Goal: Transaction & Acquisition: Purchase product/service

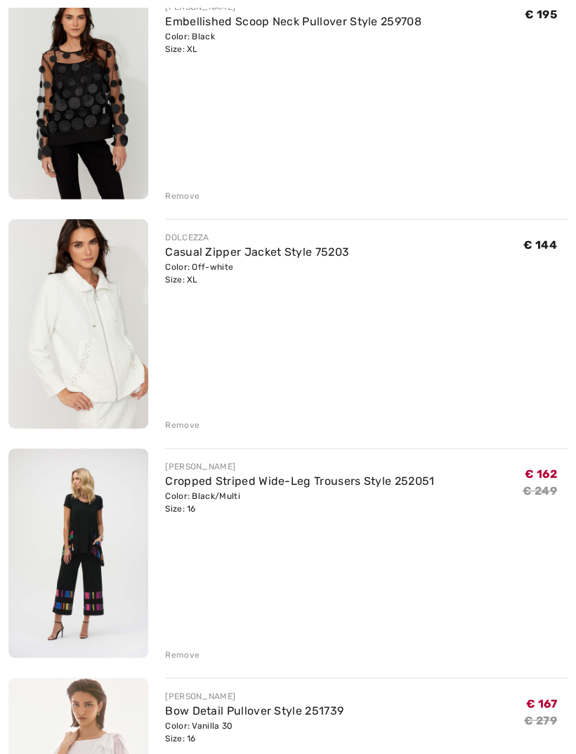
scroll to position [220, 0]
click at [188, 657] on div "Remove" at bounding box center [182, 653] width 34 height 13
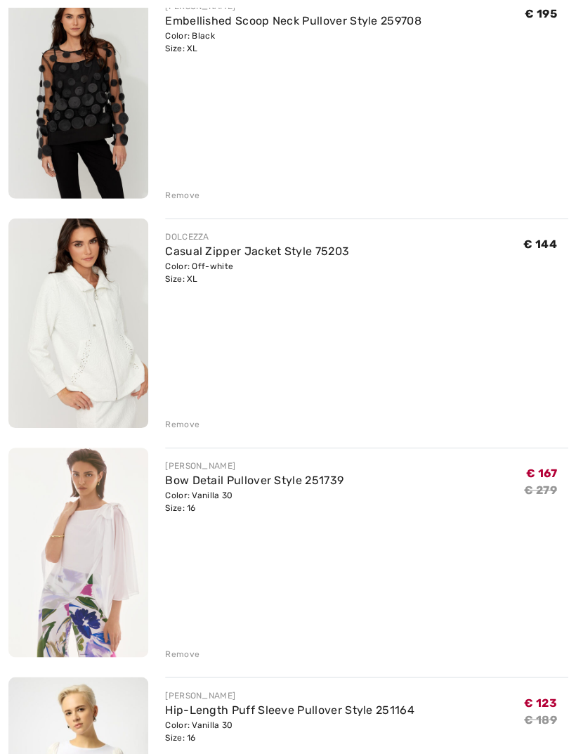
click at [108, 108] on img at bounding box center [78, 93] width 140 height 210
click at [116, 61] on img at bounding box center [78, 93] width 140 height 210
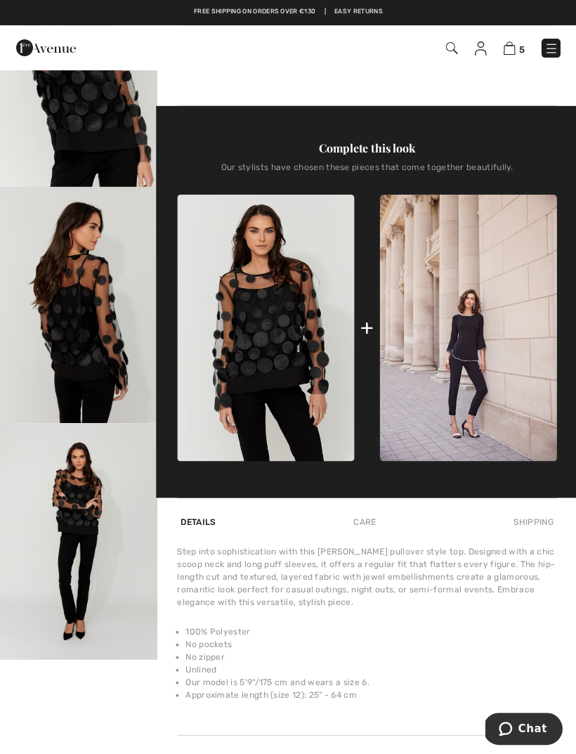
scroll to position [355, 0]
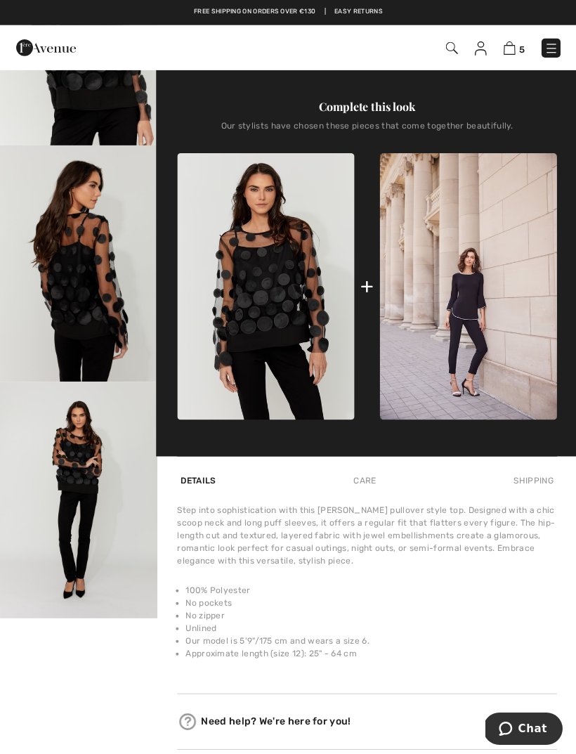
click at [108, 473] on img "4 / 4" at bounding box center [78, 500] width 157 height 236
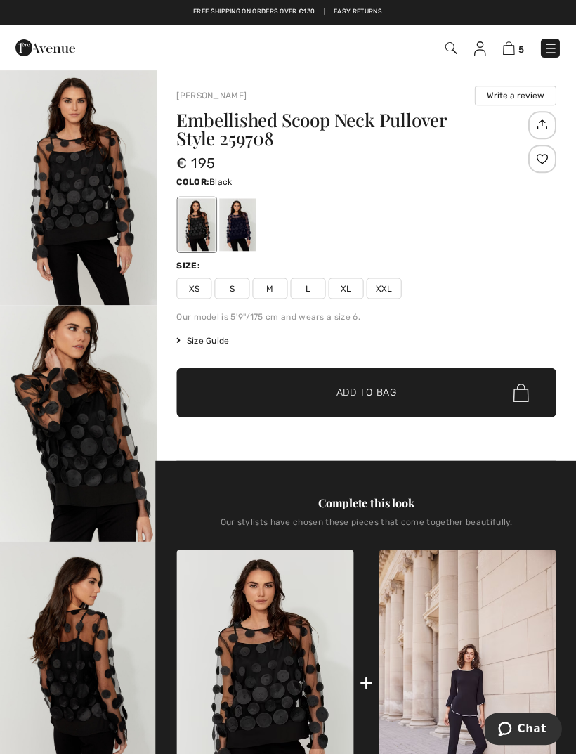
click at [514, 49] on img at bounding box center [509, 47] width 12 height 13
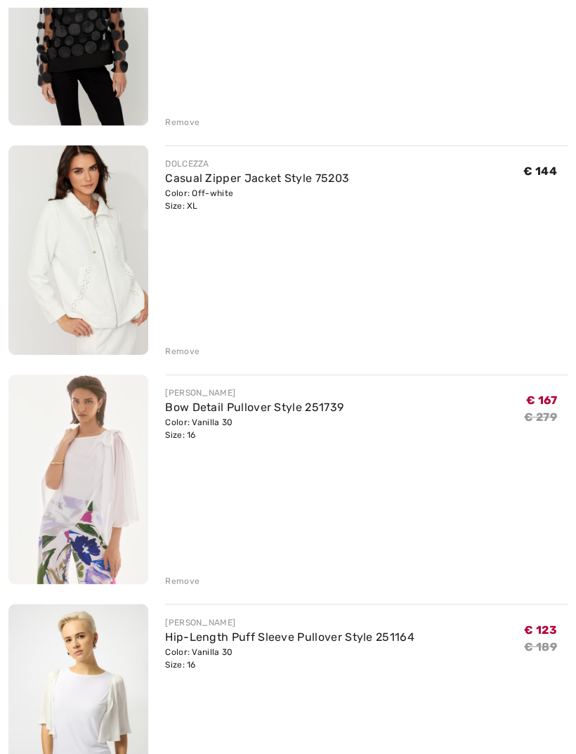
scroll to position [294, 0]
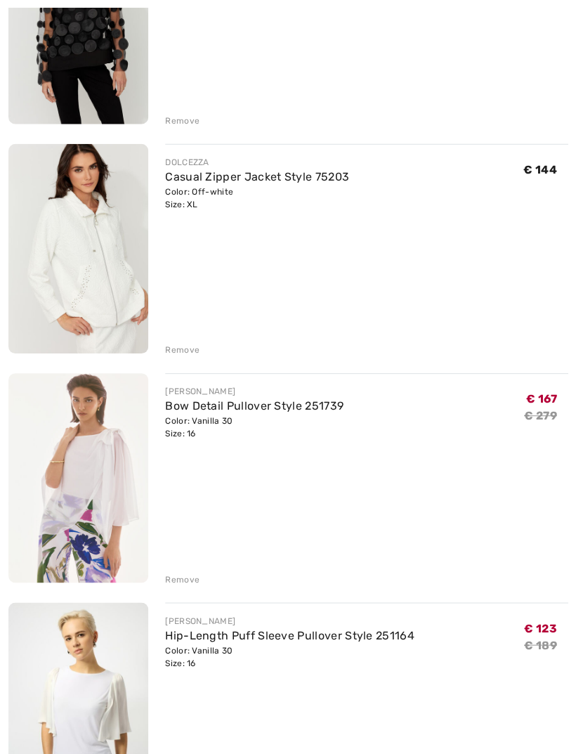
click at [197, 421] on div "Color: Vanilla 30 Size: 16" at bounding box center [254, 427] width 178 height 25
click at [197, 400] on link "Bow Detail Pullover Style 251739" at bounding box center [254, 405] width 178 height 13
click at [203, 385] on div "[PERSON_NAME]" at bounding box center [254, 391] width 178 height 13
click at [114, 429] on img at bounding box center [78, 477] width 140 height 209
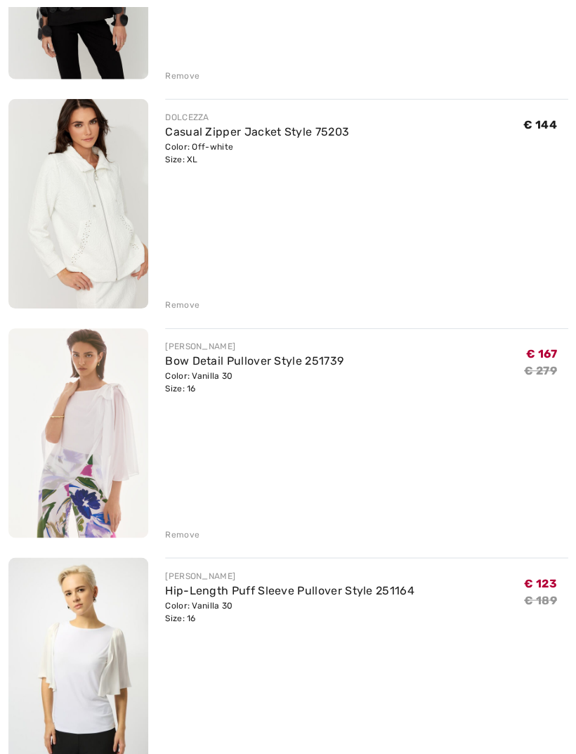
click at [111, 427] on img at bounding box center [78, 433] width 140 height 209
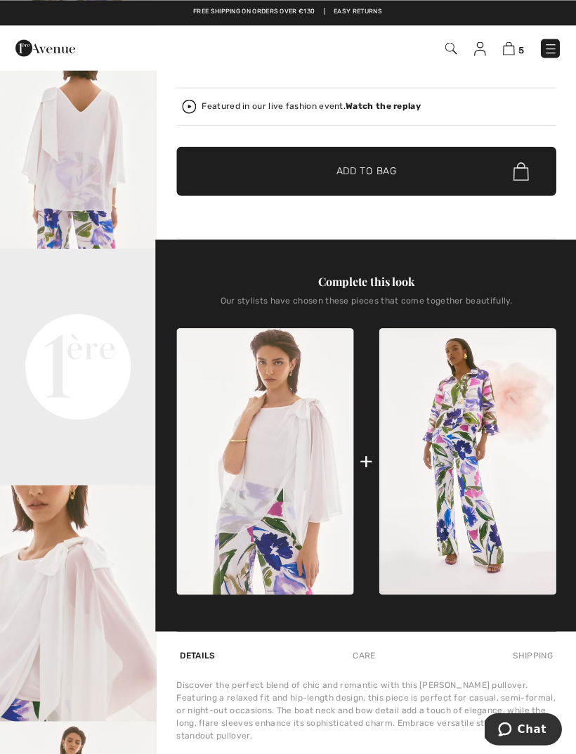
scroll to position [797, 0]
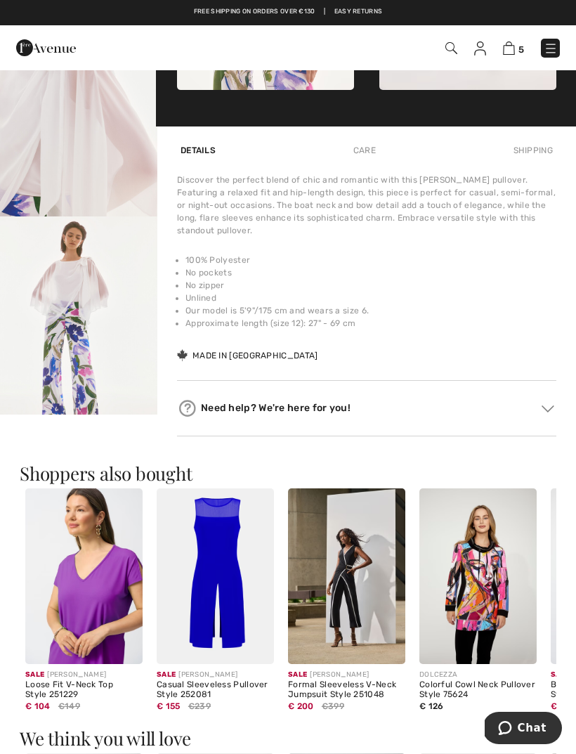
click at [515, 53] on img at bounding box center [509, 47] width 12 height 13
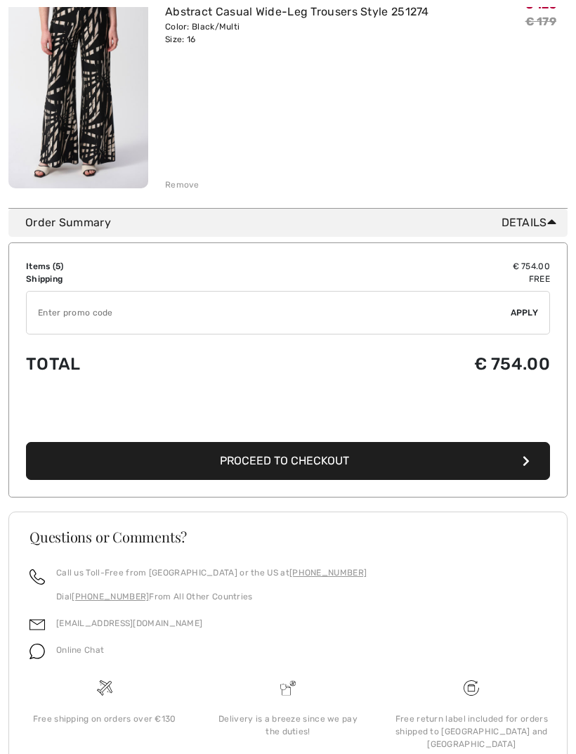
scroll to position [1155, 0]
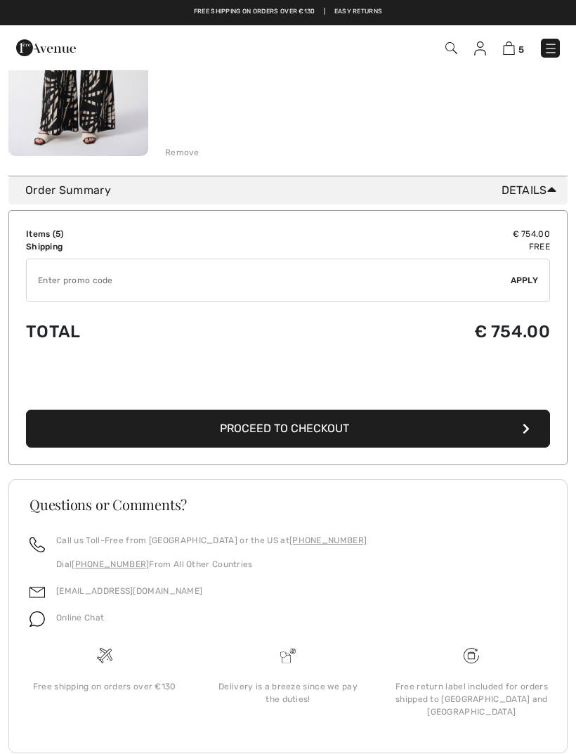
scroll to position [1200, 0]
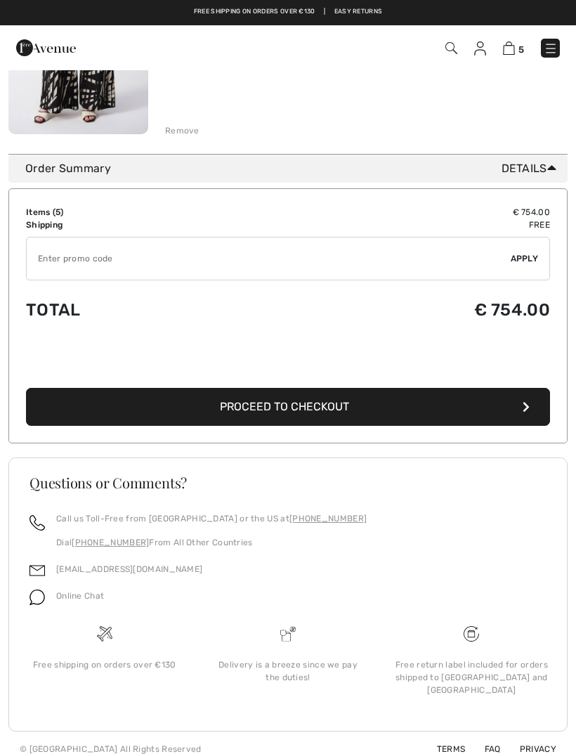
click at [508, 401] on button "Proceed to Checkout" at bounding box center [288, 407] width 524 height 38
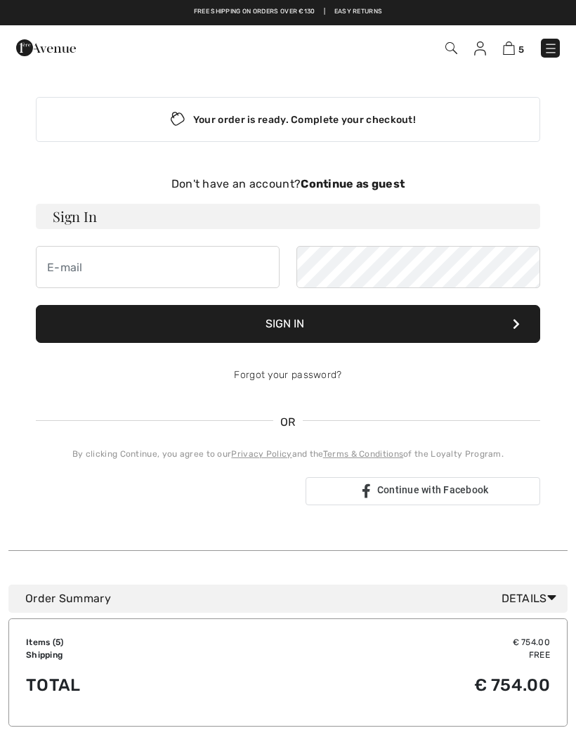
click at [365, 182] on strong "Continue as guest" at bounding box center [353, 183] width 104 height 13
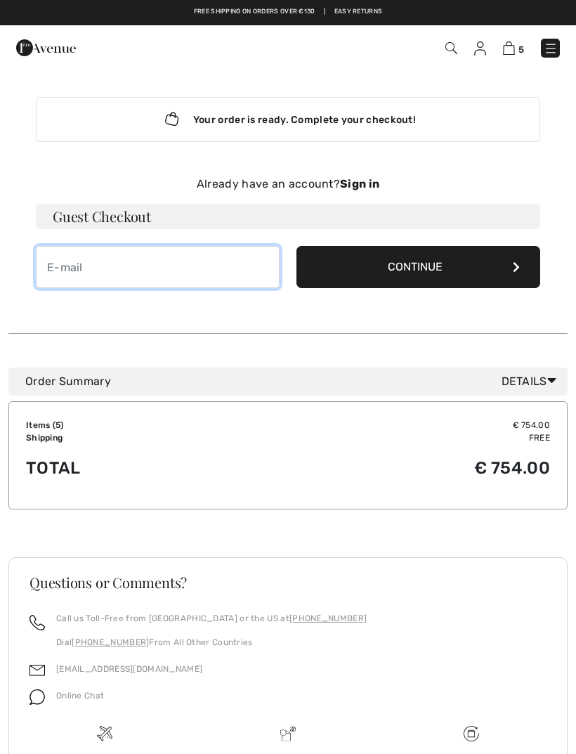
click at [162, 268] on input "email" at bounding box center [158, 267] width 244 height 42
type input "[EMAIL_ADDRESS][DOMAIN_NAME]"
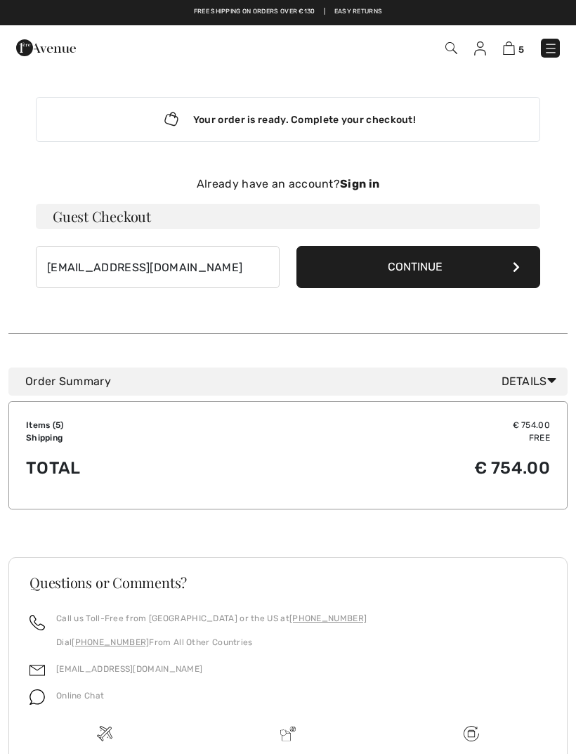
click at [495, 263] on button "Continue" at bounding box center [419, 267] width 244 height 42
click at [509, 272] on button "Continue" at bounding box center [419, 267] width 244 height 42
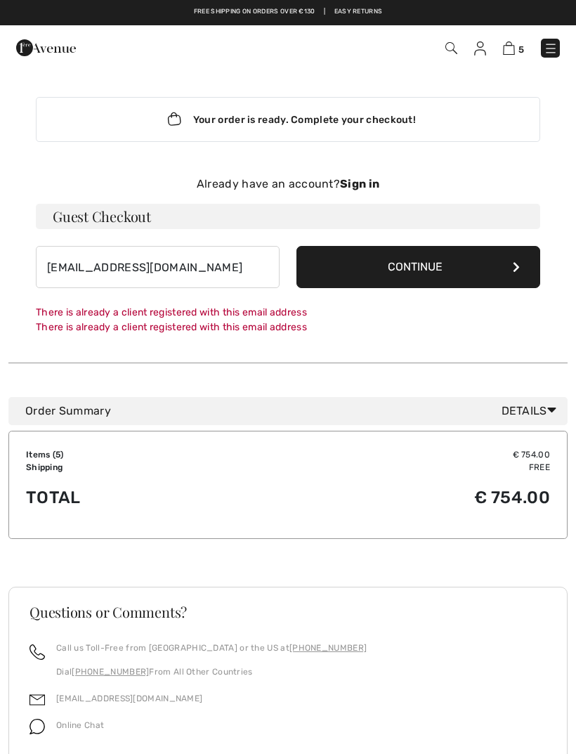
click at [455, 266] on button "Continue" at bounding box center [419, 267] width 244 height 42
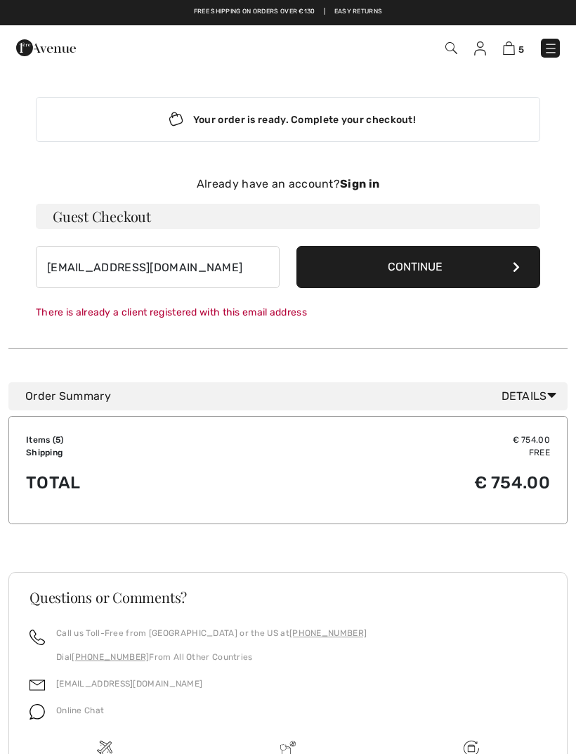
click at [257, 318] on div "There is already a client registered with this email address" at bounding box center [288, 312] width 505 height 15
click at [486, 48] on img at bounding box center [480, 48] width 12 height 14
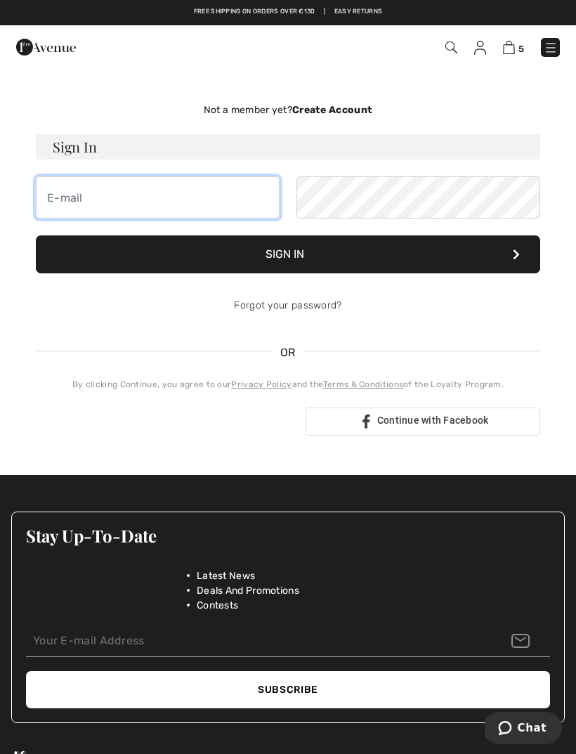
click at [170, 202] on input "email" at bounding box center [158, 197] width 244 height 42
type input "[EMAIL_ADDRESS][DOMAIN_NAME]"
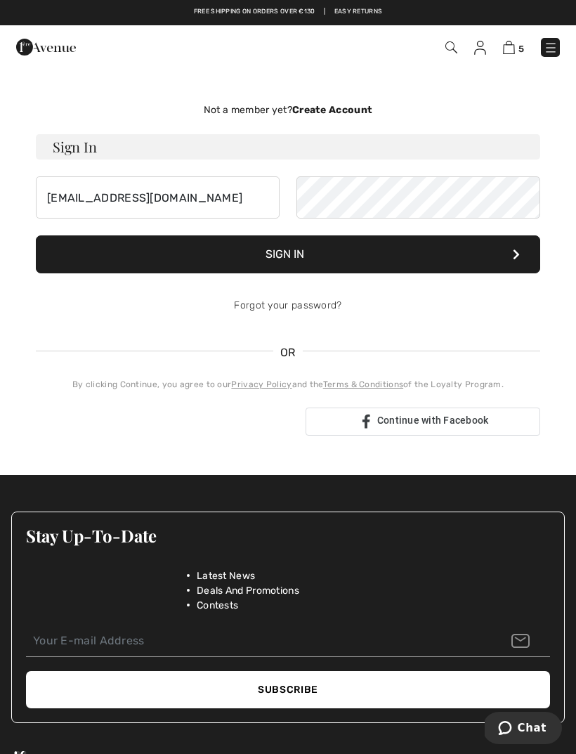
click at [387, 255] on button "Sign In" at bounding box center [288, 254] width 505 height 38
click at [512, 259] on button "Sign In" at bounding box center [288, 254] width 505 height 38
click at [453, 252] on button "Sign In" at bounding box center [288, 254] width 505 height 38
click at [323, 307] on link "Forgot your password?" at bounding box center [288, 305] width 108 height 12
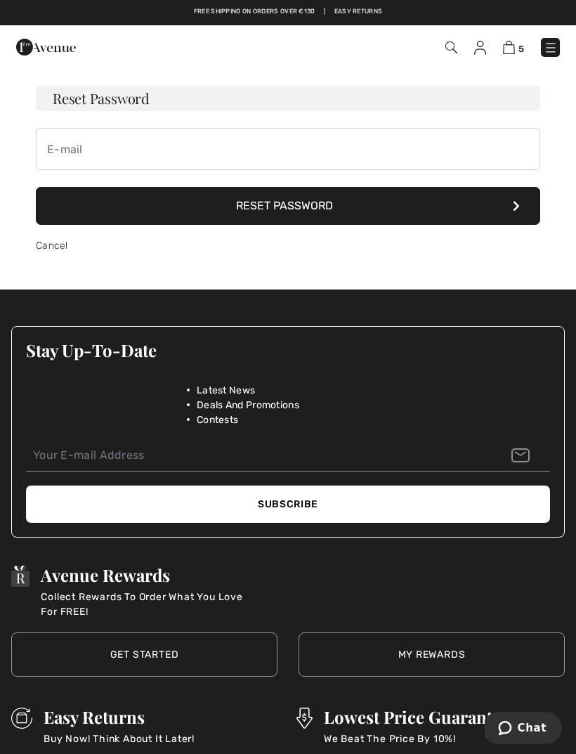
click at [363, 199] on button "Reset Password" at bounding box center [288, 206] width 505 height 38
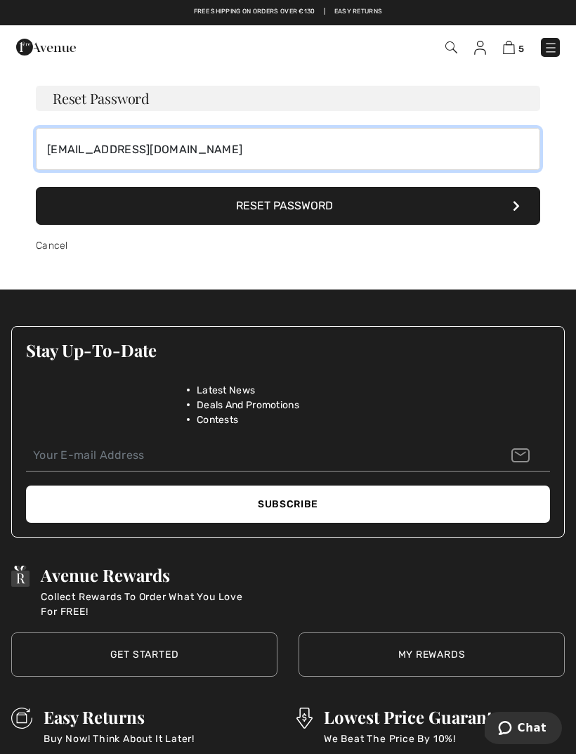
type input "[EMAIL_ADDRESS][DOMAIN_NAME]"
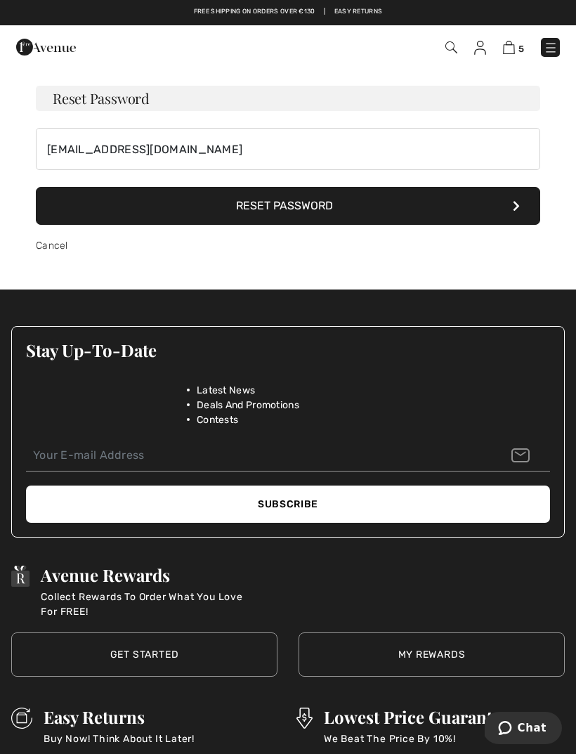
click at [328, 212] on button "Reset Password" at bounding box center [288, 206] width 505 height 38
click at [484, 51] on img at bounding box center [480, 48] width 12 height 14
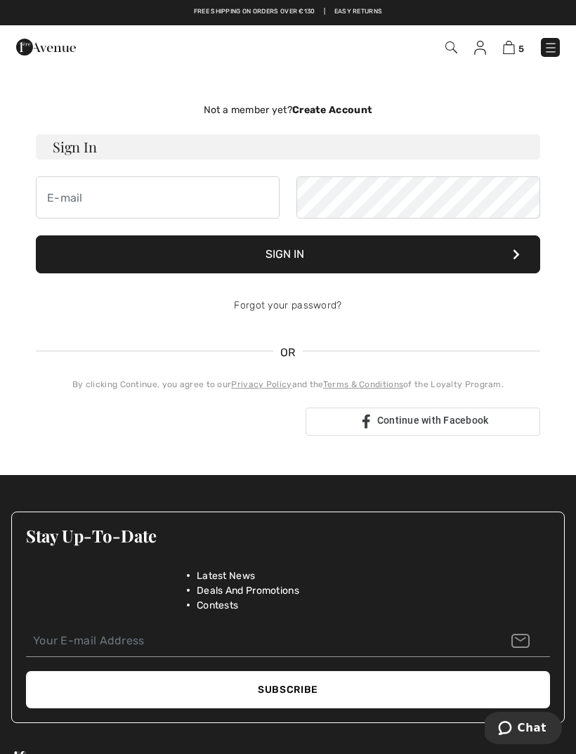
click at [480, 54] on img at bounding box center [480, 48] width 12 height 14
click at [452, 53] on img at bounding box center [452, 47] width 12 height 12
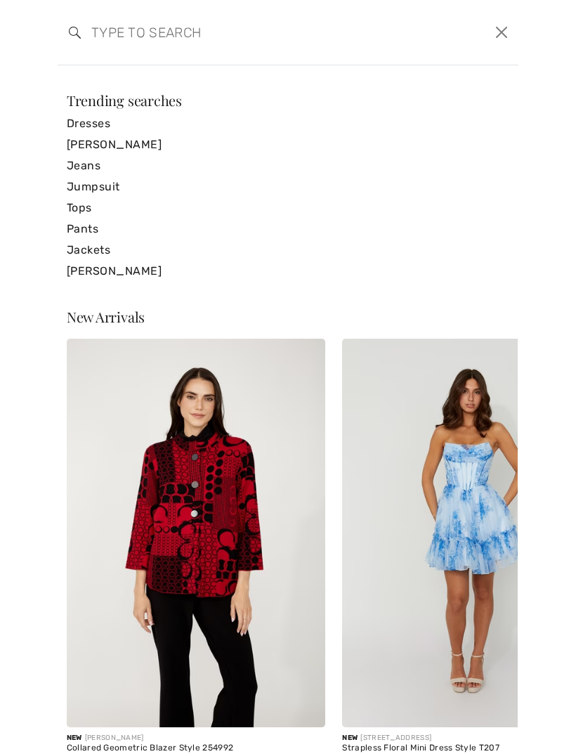
click at [500, 39] on button "Close" at bounding box center [502, 32] width 22 height 22
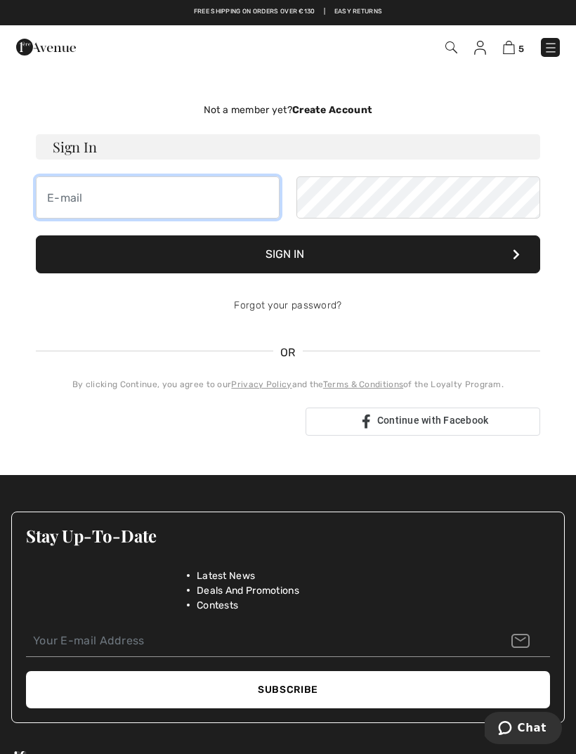
click at [124, 207] on input "email" at bounding box center [158, 197] width 244 height 42
type input "[EMAIL_ADDRESS][DOMAIN_NAME]"
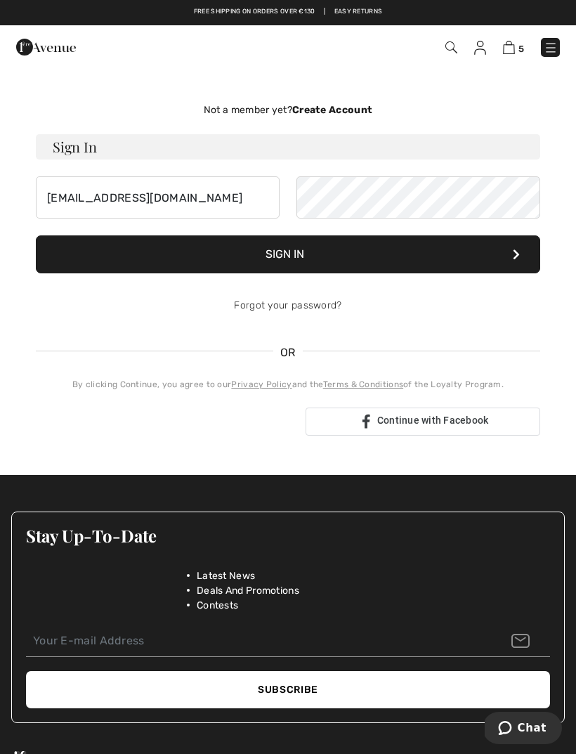
click at [334, 256] on button "Sign In" at bounding box center [288, 254] width 505 height 38
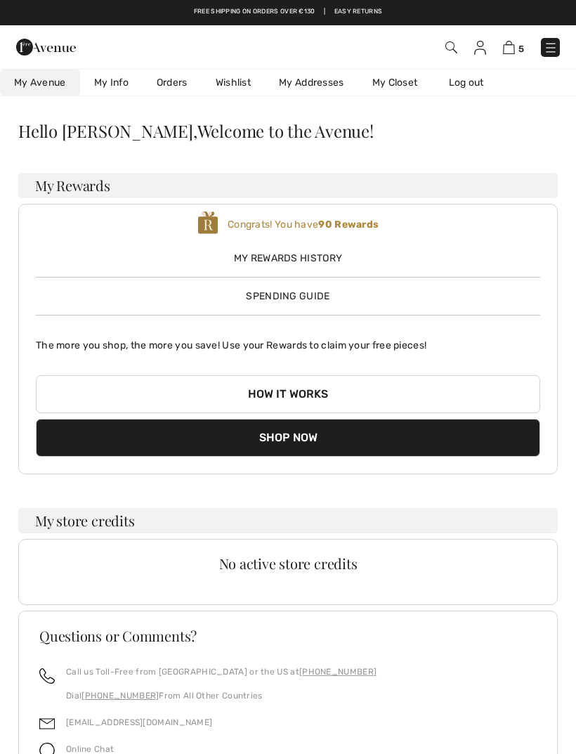
click at [329, 259] on span "My Rewards History" at bounding box center [288, 258] width 505 height 15
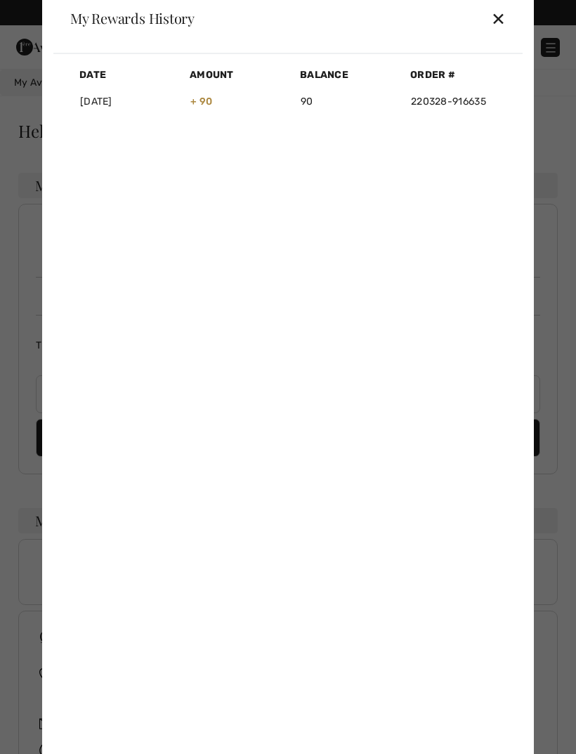
click at [500, 28] on div "✕" at bounding box center [498, 19] width 15 height 30
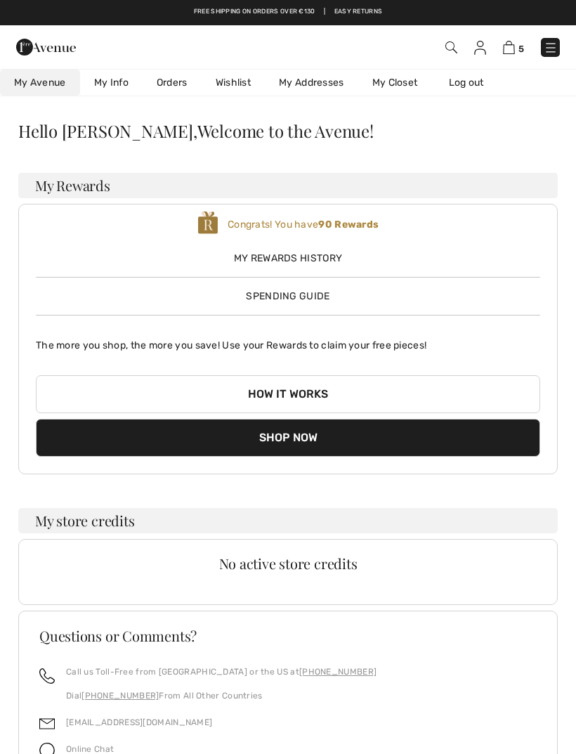
click at [481, 474] on div "Congrats! You have 90 Rewards My Rewards History Spending Guide The more you sh…" at bounding box center [288, 339] width 540 height 271
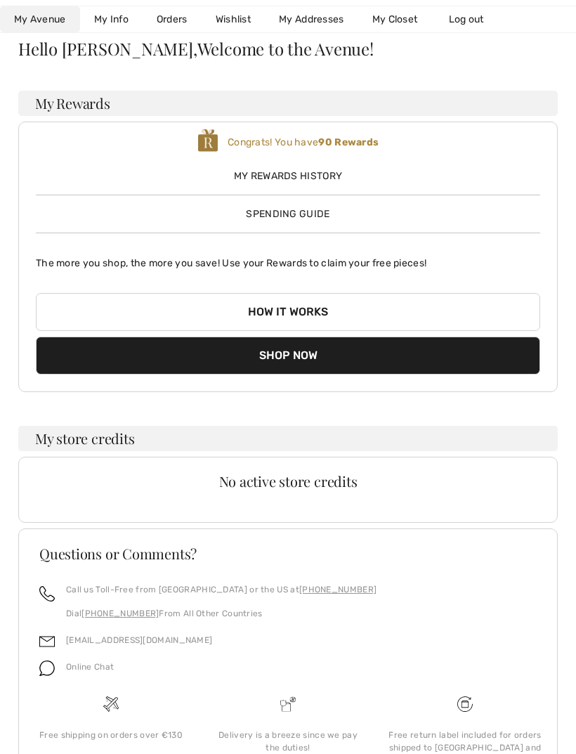
scroll to position [108, 0]
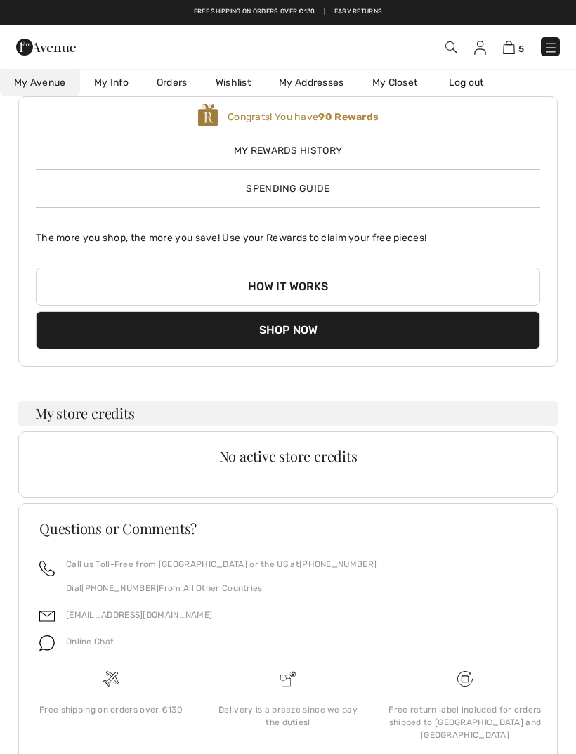
click at [305, 337] on button "Shop Now" at bounding box center [288, 330] width 505 height 38
click at [304, 311] on button "Shop Now" at bounding box center [288, 330] width 505 height 38
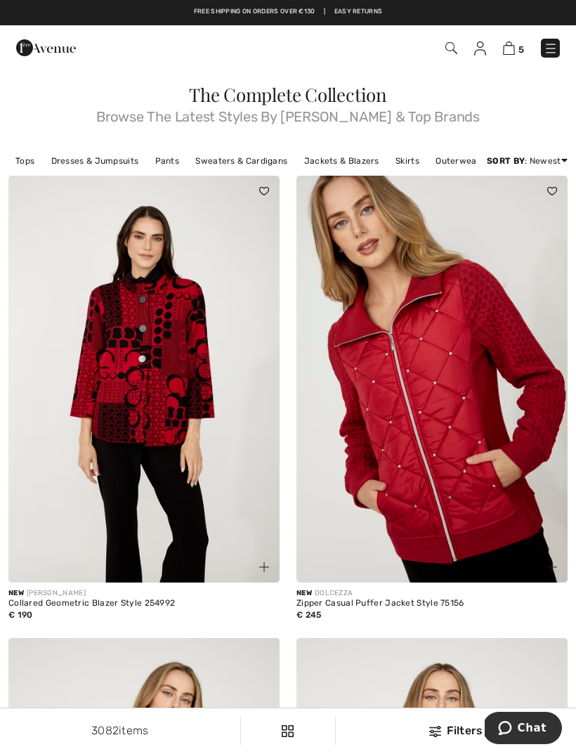
click at [505, 54] on img at bounding box center [509, 47] width 12 height 13
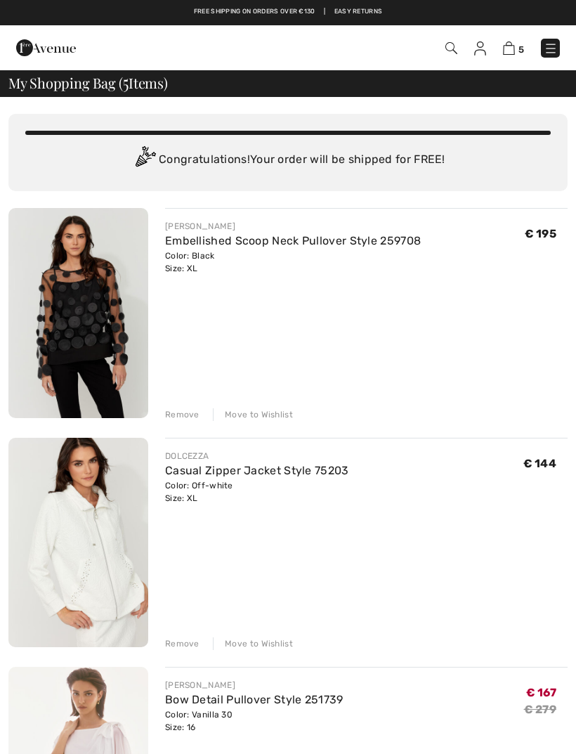
click at [507, 58] on div "5 Checkout" at bounding box center [406, 48] width 330 height 29
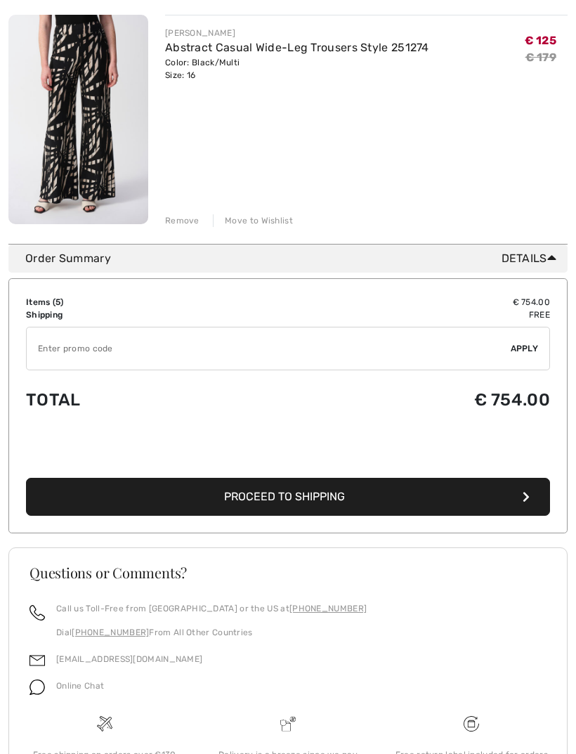
scroll to position [1155, 0]
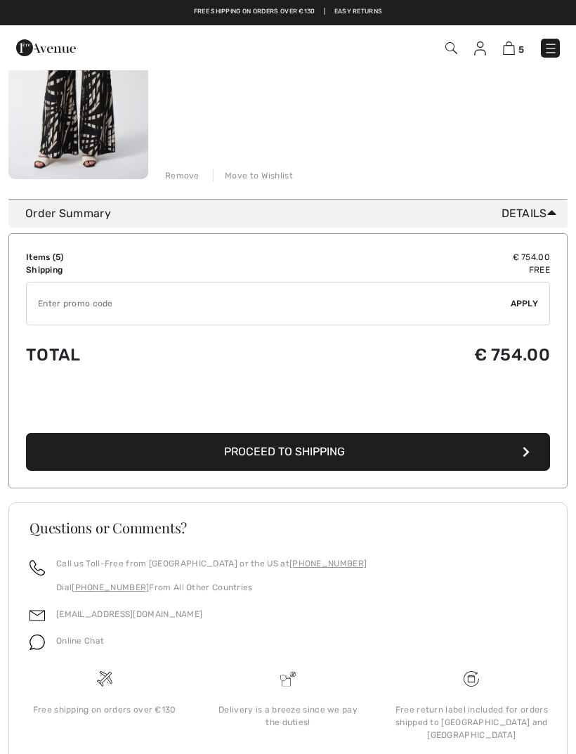
click at [453, 449] on button "Proceed to Shipping" at bounding box center [288, 452] width 524 height 38
click at [346, 433] on button "Proceed to Shipping" at bounding box center [288, 452] width 524 height 38
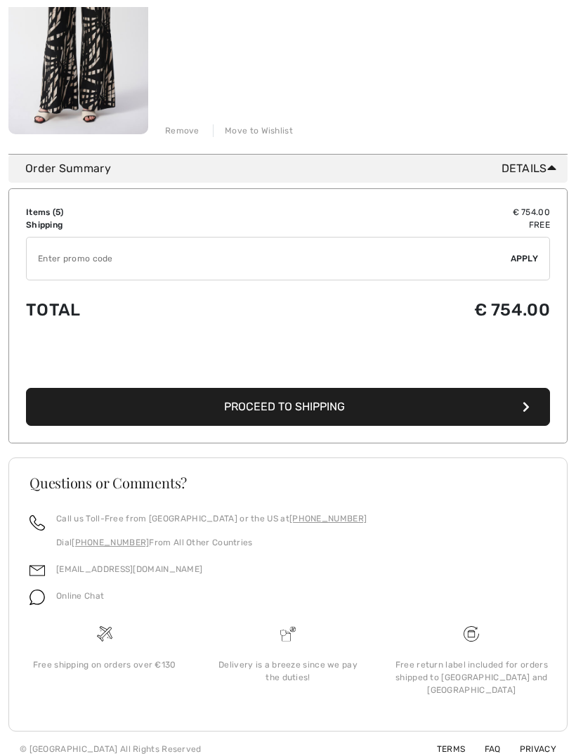
click at [339, 426] on button "Proceed to Shipping" at bounding box center [288, 407] width 524 height 38
click at [354, 421] on button "Proceed to Shipping" at bounding box center [288, 407] width 524 height 38
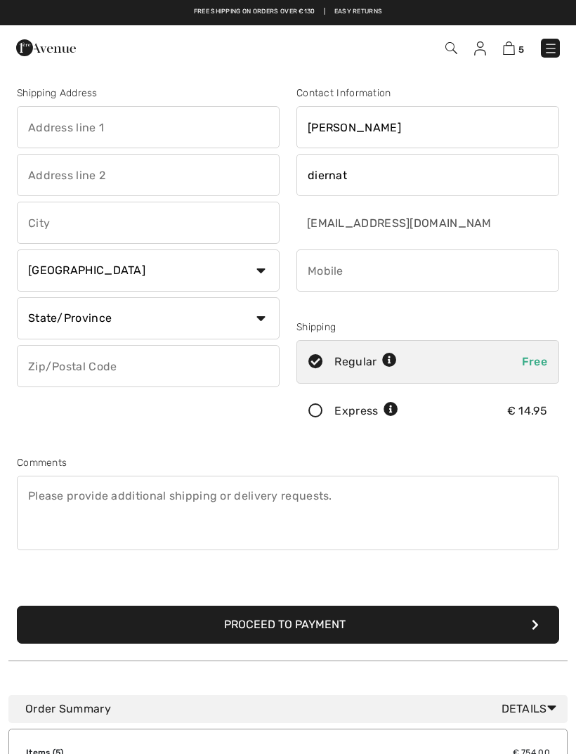
click at [178, 132] on input "text" at bounding box center [148, 127] width 263 height 42
type input "[STREET_ADDRESS]"
click at [132, 234] on input "text" at bounding box center [148, 223] width 263 height 42
type input "Wi"
click at [263, 281] on select "Country Canada United States Afghanistan Aland Islands Albania Algeria American…" at bounding box center [148, 270] width 263 height 42
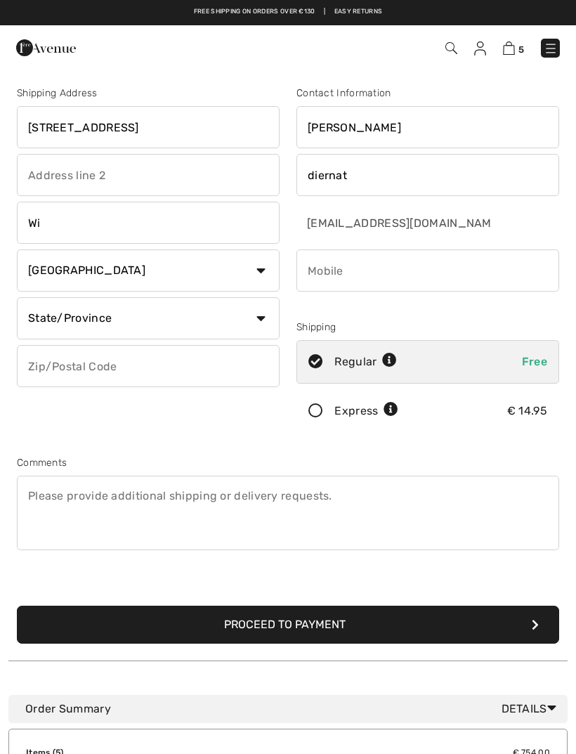
select select "AT"
click at [164, 363] on input "text" at bounding box center [148, 366] width 263 height 42
click at [74, 228] on input "Wi" at bounding box center [148, 223] width 263 height 42
click at [116, 211] on input "Wien" at bounding box center [148, 223] width 263 height 42
type input "Wien"
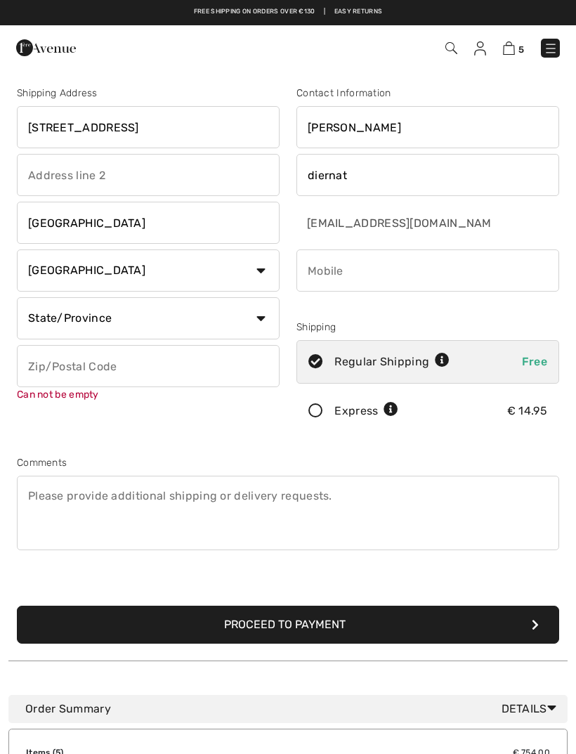
click at [155, 361] on input "text" at bounding box center [148, 366] width 263 height 42
click at [134, 372] on input "text" at bounding box center [148, 366] width 263 height 42
type input "1140"
click at [131, 270] on select "Country Canada United States Afghanistan Aland Islands Albania Algeria American…" at bounding box center [148, 270] width 263 height 42
click at [257, 325] on select "State/Province Burgenland Kärnten Niederöesterreich Oberösterreich Salzburg Ste…" at bounding box center [148, 318] width 263 height 42
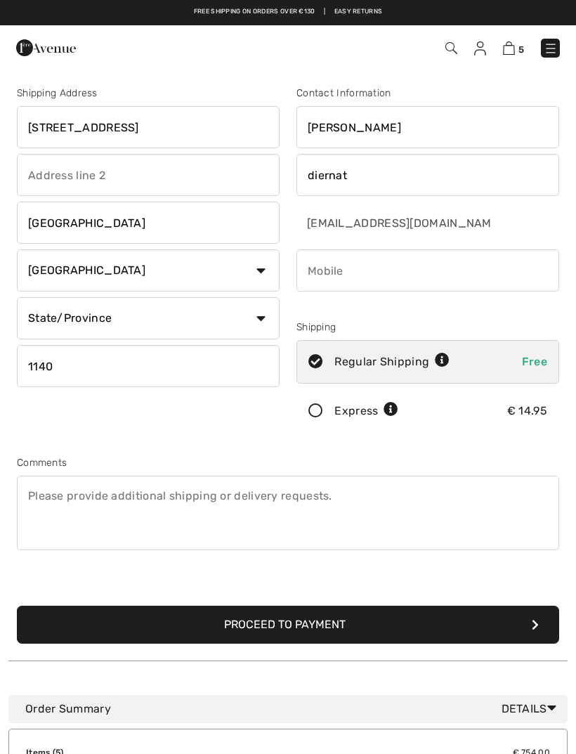
select select "WIE"
click at [98, 227] on input "Wien" at bounding box center [148, 223] width 263 height 42
type input "W"
click at [82, 223] on input "text" at bounding box center [148, 223] width 263 height 42
click at [387, 275] on input "phone" at bounding box center [428, 270] width 263 height 42
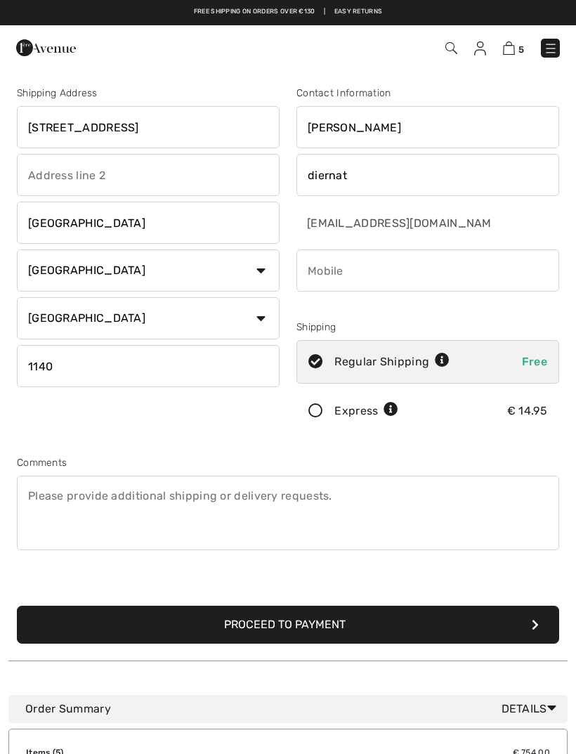
type input "Wien"
click at [399, 272] on input "phone" at bounding box center [428, 270] width 263 height 42
type input "6641803218"
click at [326, 413] on icon at bounding box center [315, 411] width 37 height 15
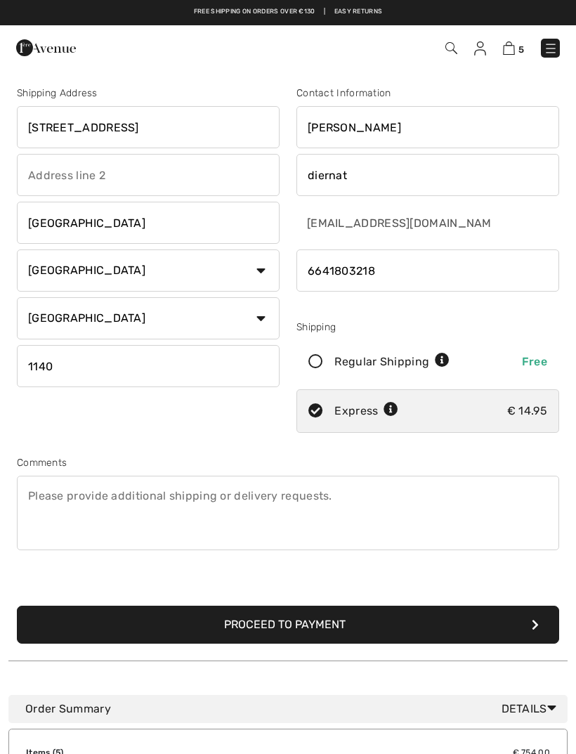
click at [458, 636] on button "Proceed to Payment" at bounding box center [288, 625] width 543 height 38
click at [438, 628] on button "Proceed to Payment" at bounding box center [288, 625] width 543 height 38
click at [533, 639] on button "Proceed to Payment" at bounding box center [288, 625] width 543 height 38
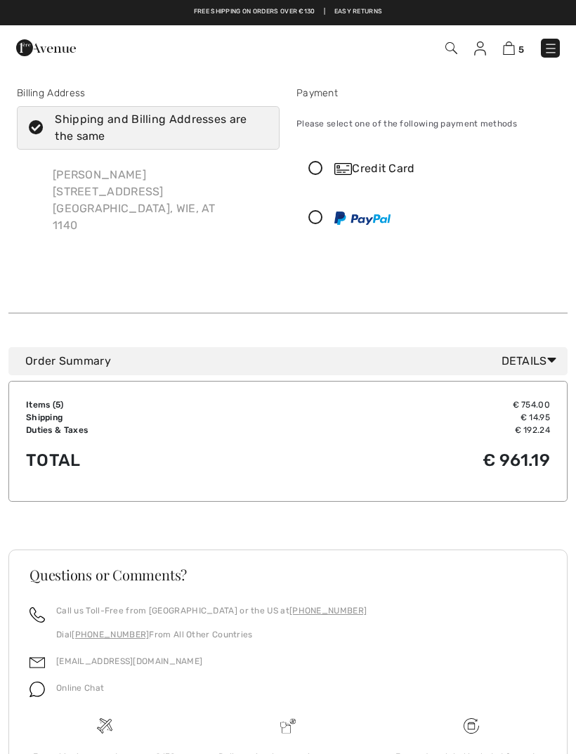
click at [330, 176] on div "Credit Card" at bounding box center [427, 169] width 261 height 42
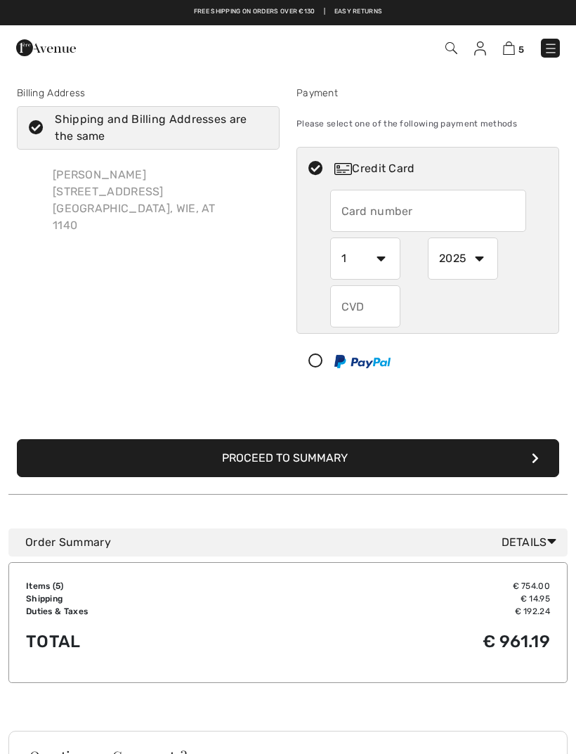
click at [427, 215] on input "text" at bounding box center [428, 211] width 196 height 42
type input "r"
type input "e"
type input "[CREDIT_CARD_NUMBER]"
click at [378, 269] on select "1 2 3 4 5 6 7 8 9 10 11 12" at bounding box center [365, 259] width 70 height 42
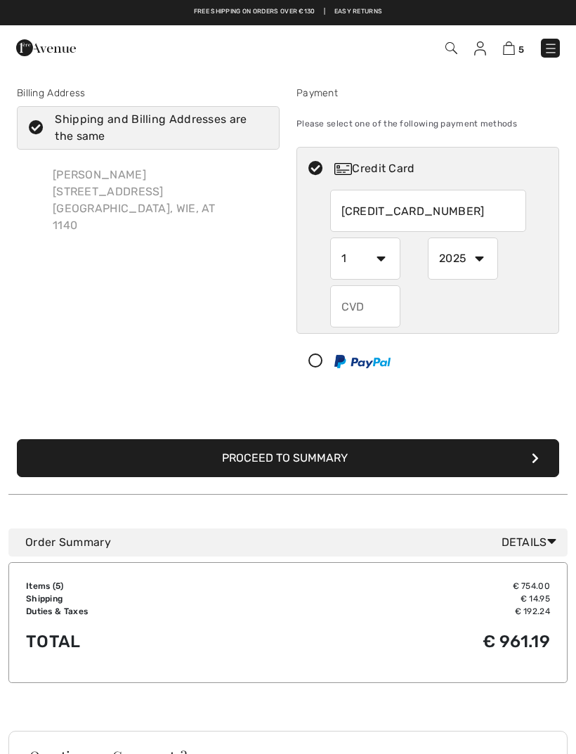
click at [356, 266] on select "1 2 3 4 5 6 7 8 9 10 11 12" at bounding box center [365, 259] width 70 height 42
click at [483, 271] on select "2025 2026 2027 2028 2029 2030 2031 2032 2033 2034 2035" at bounding box center [463, 259] width 70 height 42
click at [390, 268] on select "1 2 3 4 5 6 7 8 9 10 11 12" at bounding box center [365, 259] width 70 height 42
click at [387, 264] on select "1 2 3 4 5 6 7 8 9 10 11 12" at bounding box center [365, 259] width 70 height 42
select select "1"
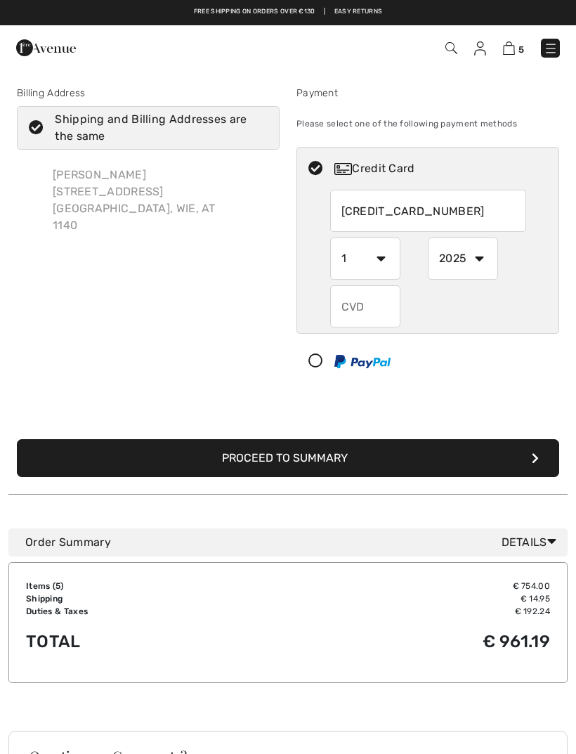
click at [356, 314] on input "text" at bounding box center [365, 306] width 70 height 42
type input "959"
click at [465, 264] on select "2025 2026 2027 2028 2029 2030 2031 2032 2033 2034 2035" at bounding box center [463, 259] width 70 height 42
select select "2030"
click at [382, 264] on select "1 2 3 4 5 6 7 8 9 10 11 12" at bounding box center [365, 259] width 70 height 42
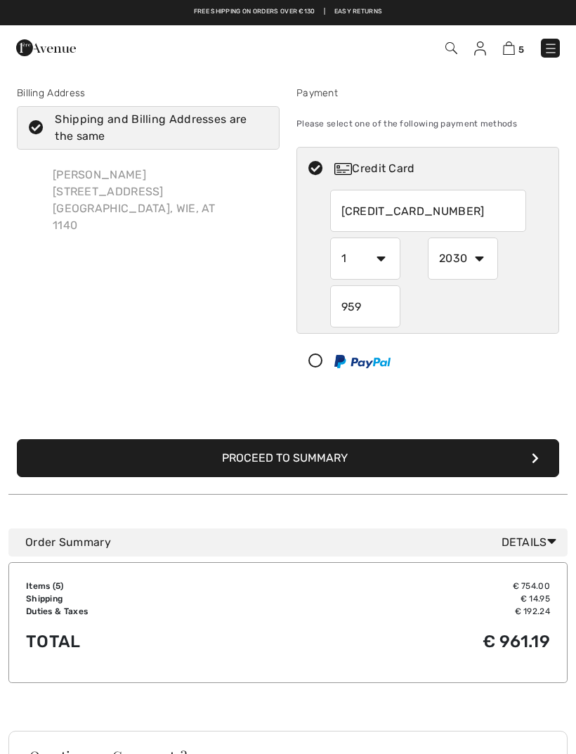
select select "4"
click at [22, 391] on div "Billing Address Shipping and Billing Addresses are the same [PERSON_NAME] [STRE…" at bounding box center [287, 273] width 559 height 442
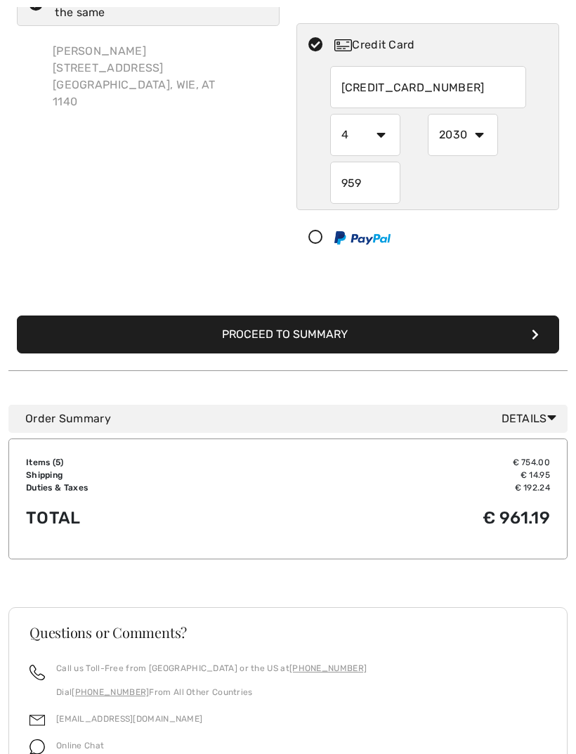
scroll to position [124, 0]
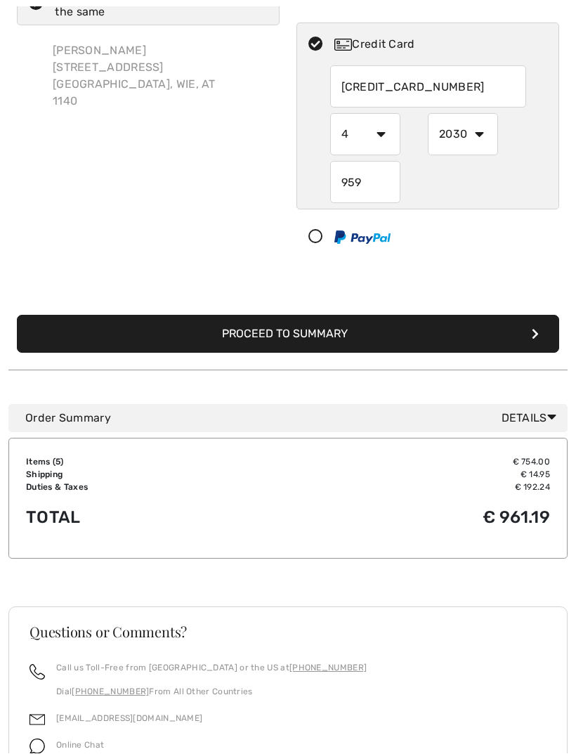
click at [353, 506] on td "€ 961.19" at bounding box center [413, 518] width 274 height 48
click at [519, 341] on button "Proceed to Summary" at bounding box center [288, 335] width 543 height 38
click at [540, 316] on button "Proceed to Summary" at bounding box center [288, 335] width 543 height 38
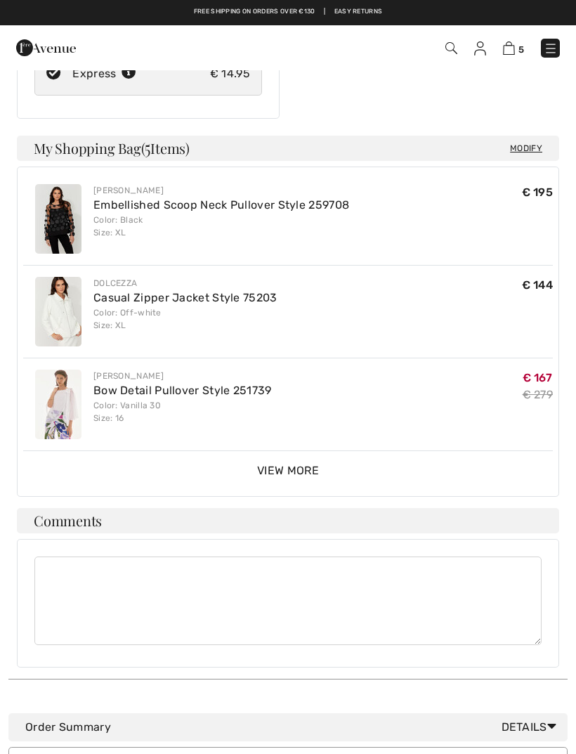
scroll to position [278, 0]
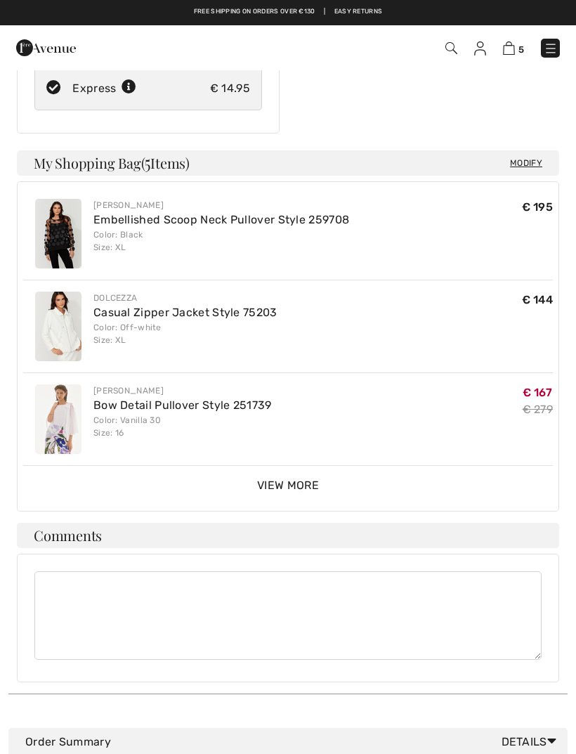
click at [293, 484] on span "View More" at bounding box center [288, 485] width 62 height 13
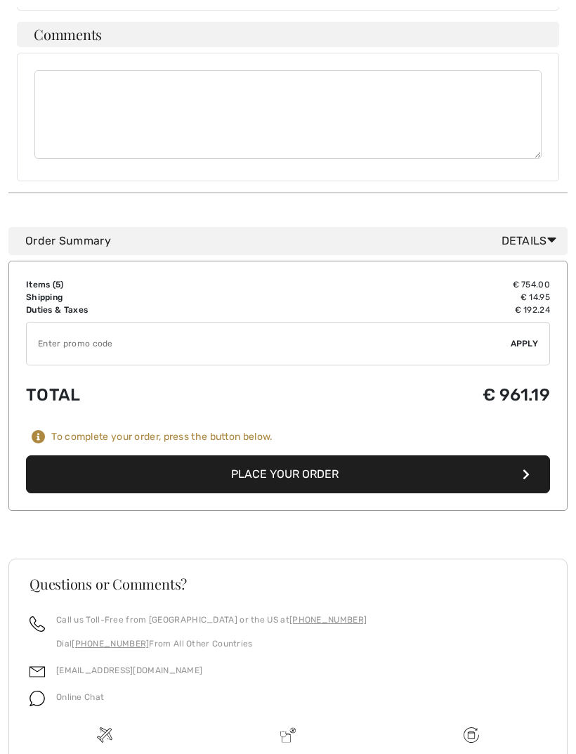
scroll to position [1018, 0]
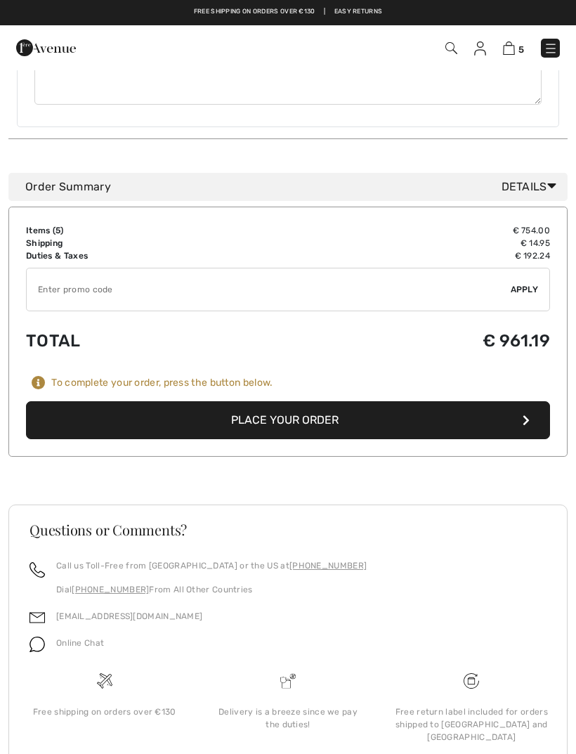
click at [316, 420] on button "Place Your Order" at bounding box center [288, 420] width 524 height 38
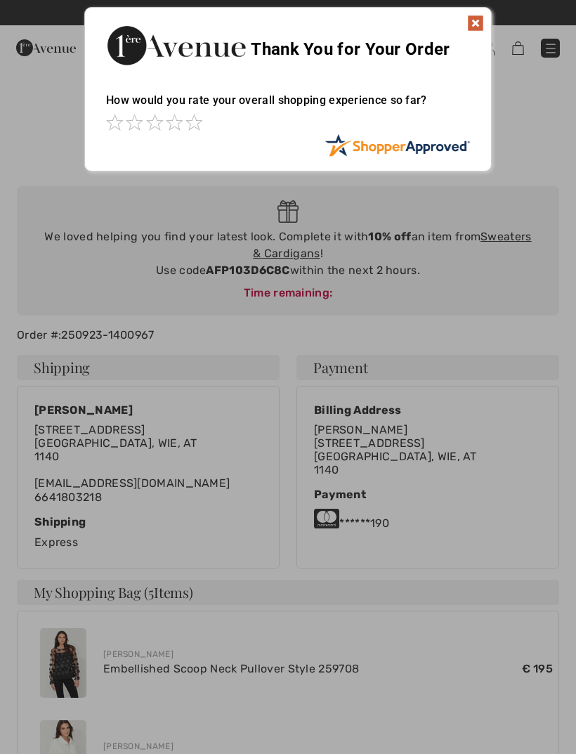
click at [475, 22] on img at bounding box center [475, 23] width 17 height 17
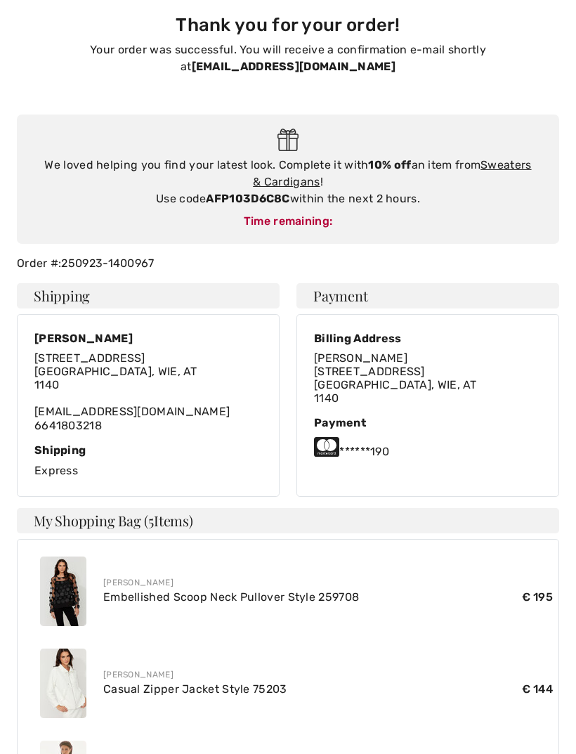
scroll to position [72, 0]
